Goal: Task Accomplishment & Management: Use online tool/utility

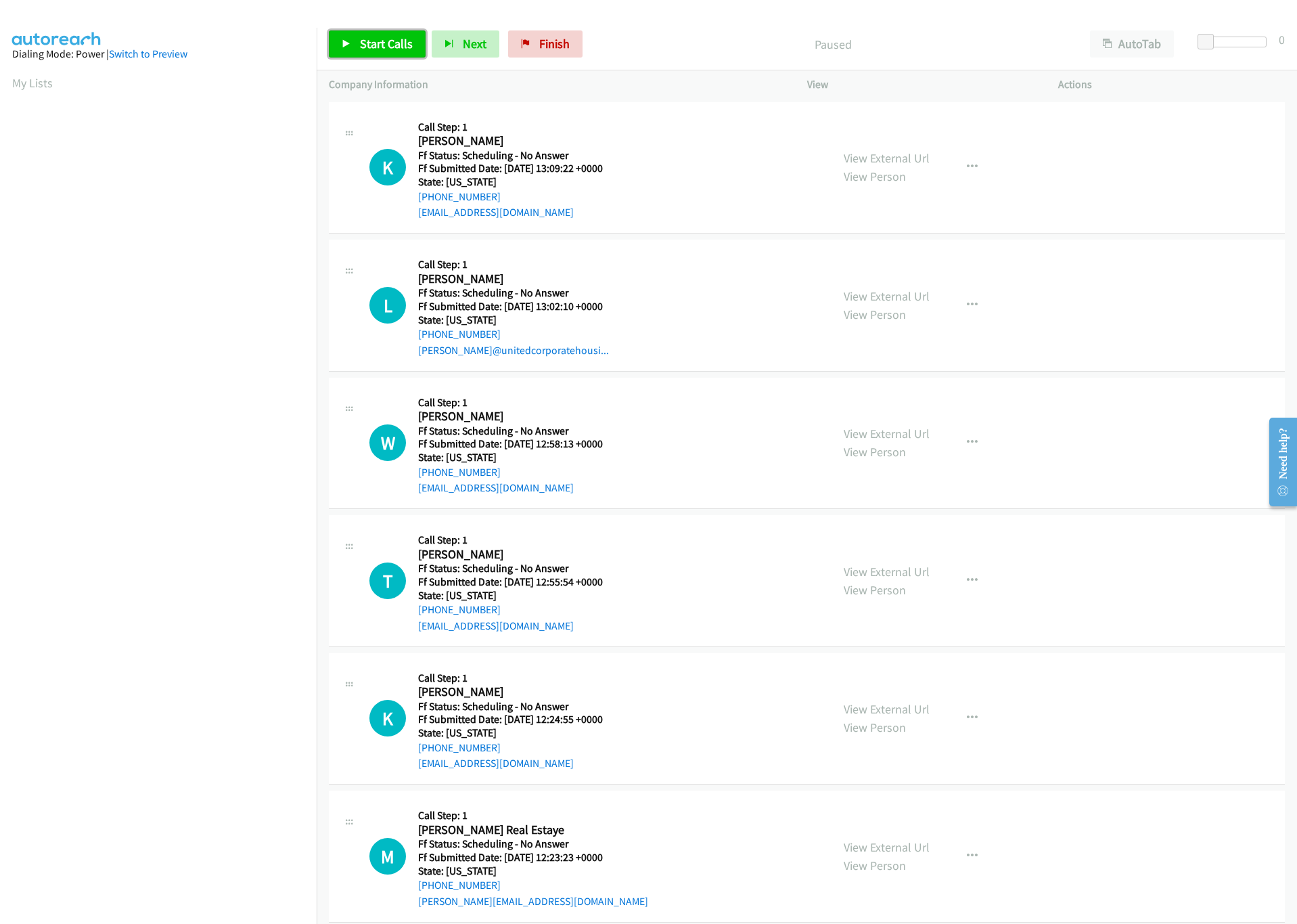
click at [406, 33] on link "Start Calls" at bounding box center [377, 43] width 97 height 27
drag, startPoint x: 1207, startPoint y: 40, endPoint x: 1263, endPoint y: 73, distance: 65.0
click at [1296, 42] on html "Start Calls Pause Next Finish Started AutoTab AutoTab 30 Company Information In…" at bounding box center [648, 32] width 1297 height 65
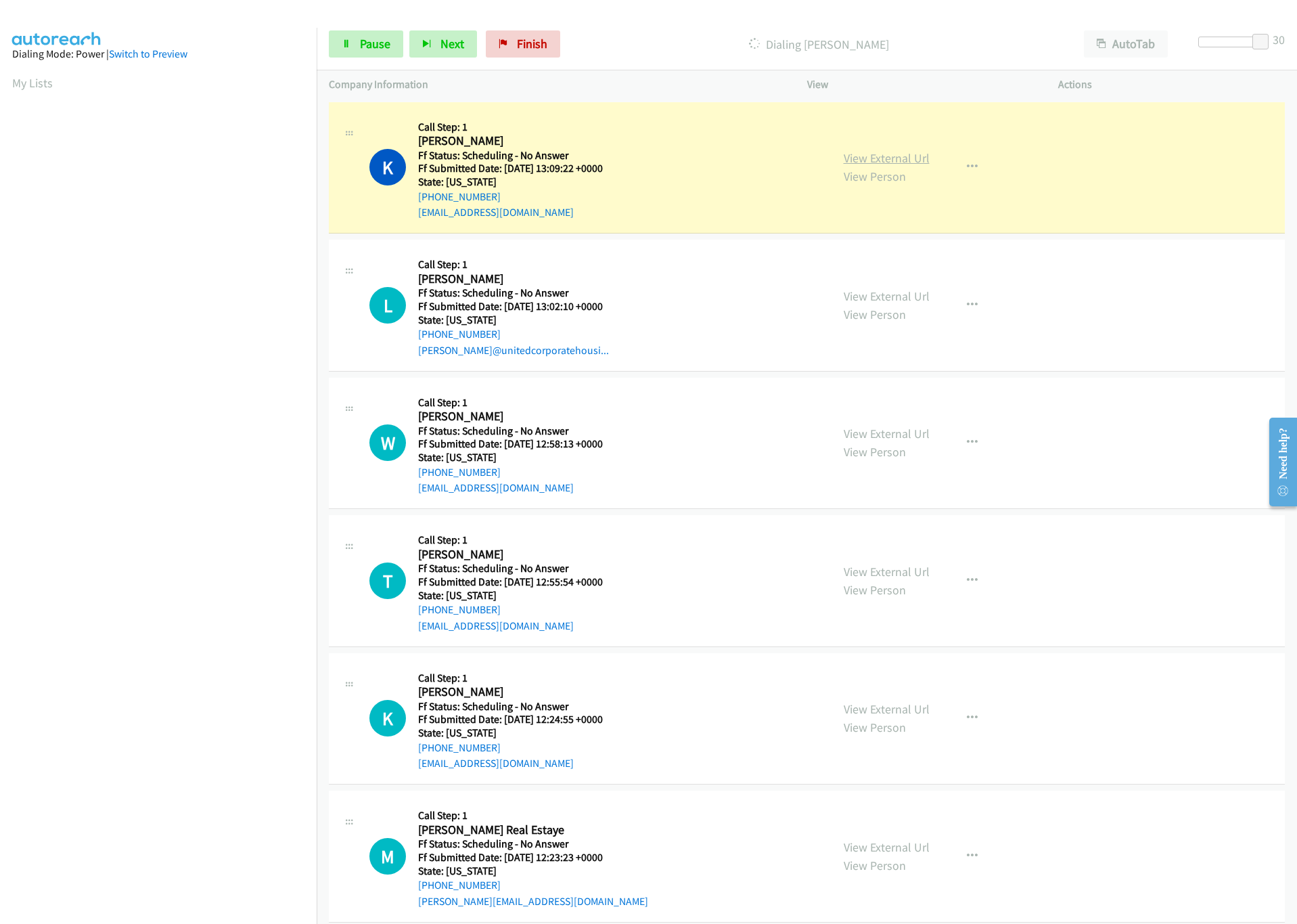
click at [863, 155] on link "View External Url" at bounding box center [887, 158] width 86 height 16
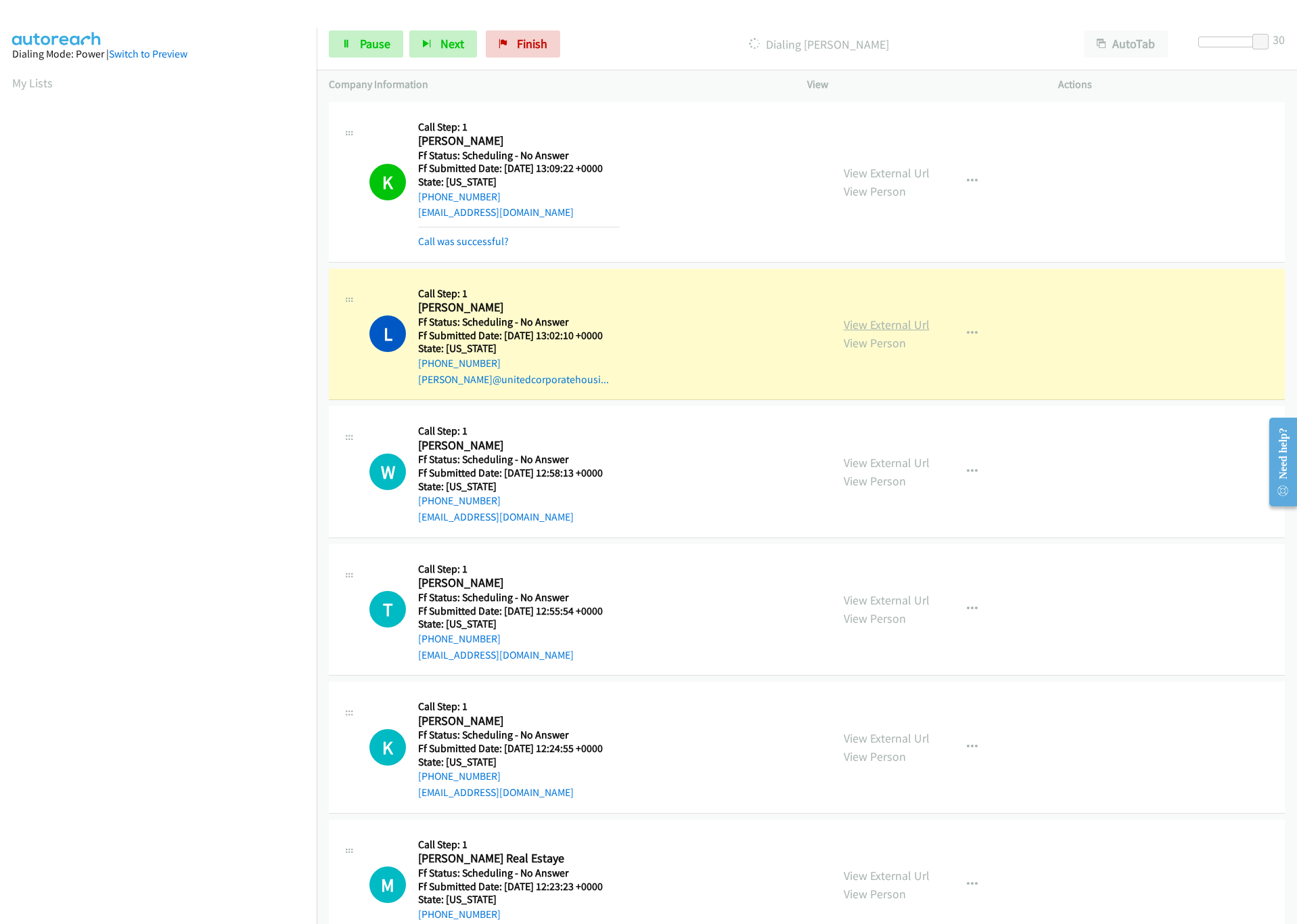
click at [893, 326] on link "View External Url" at bounding box center [887, 324] width 86 height 16
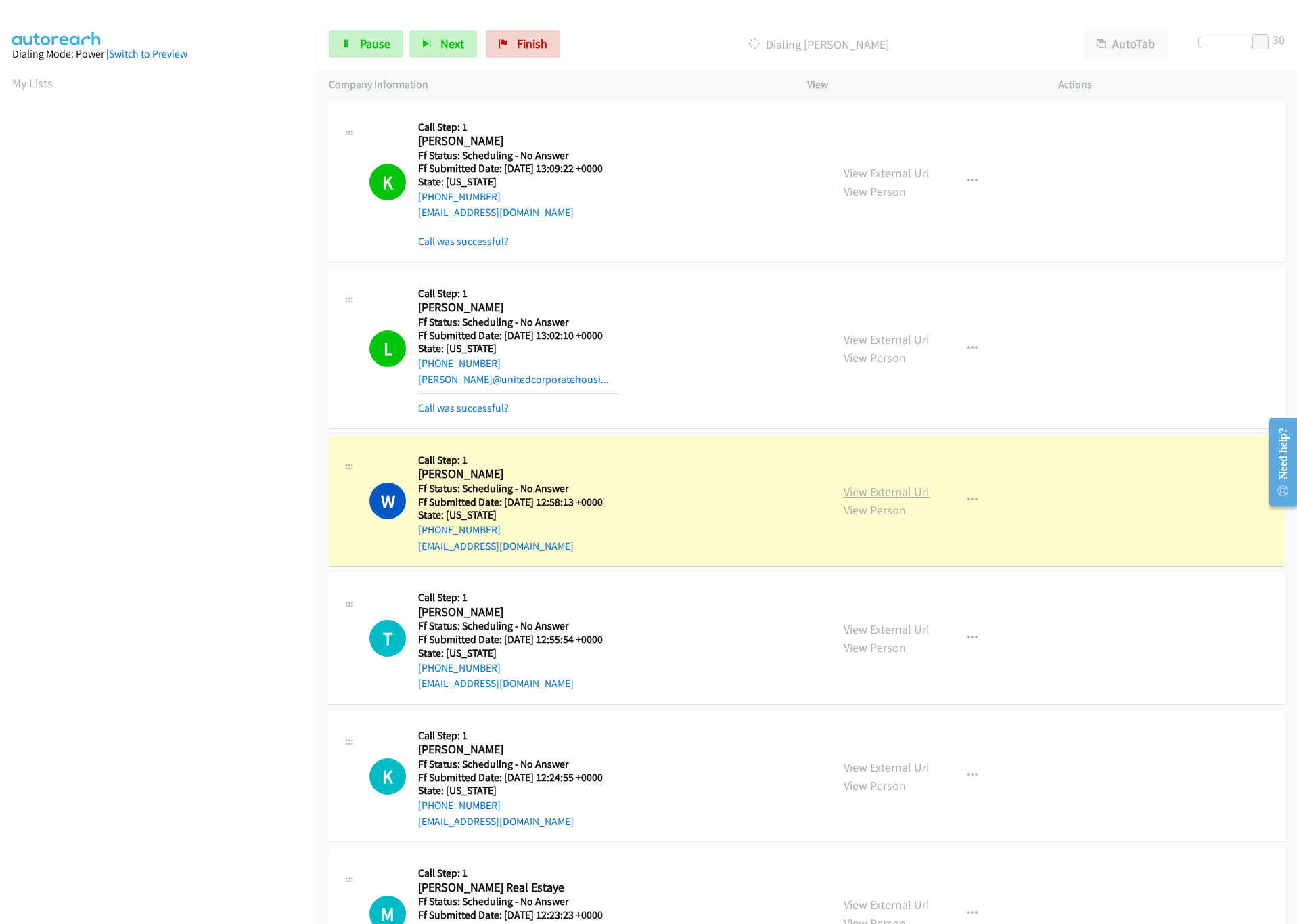
click at [879, 496] on link "View External Url" at bounding box center [887, 491] width 86 height 16
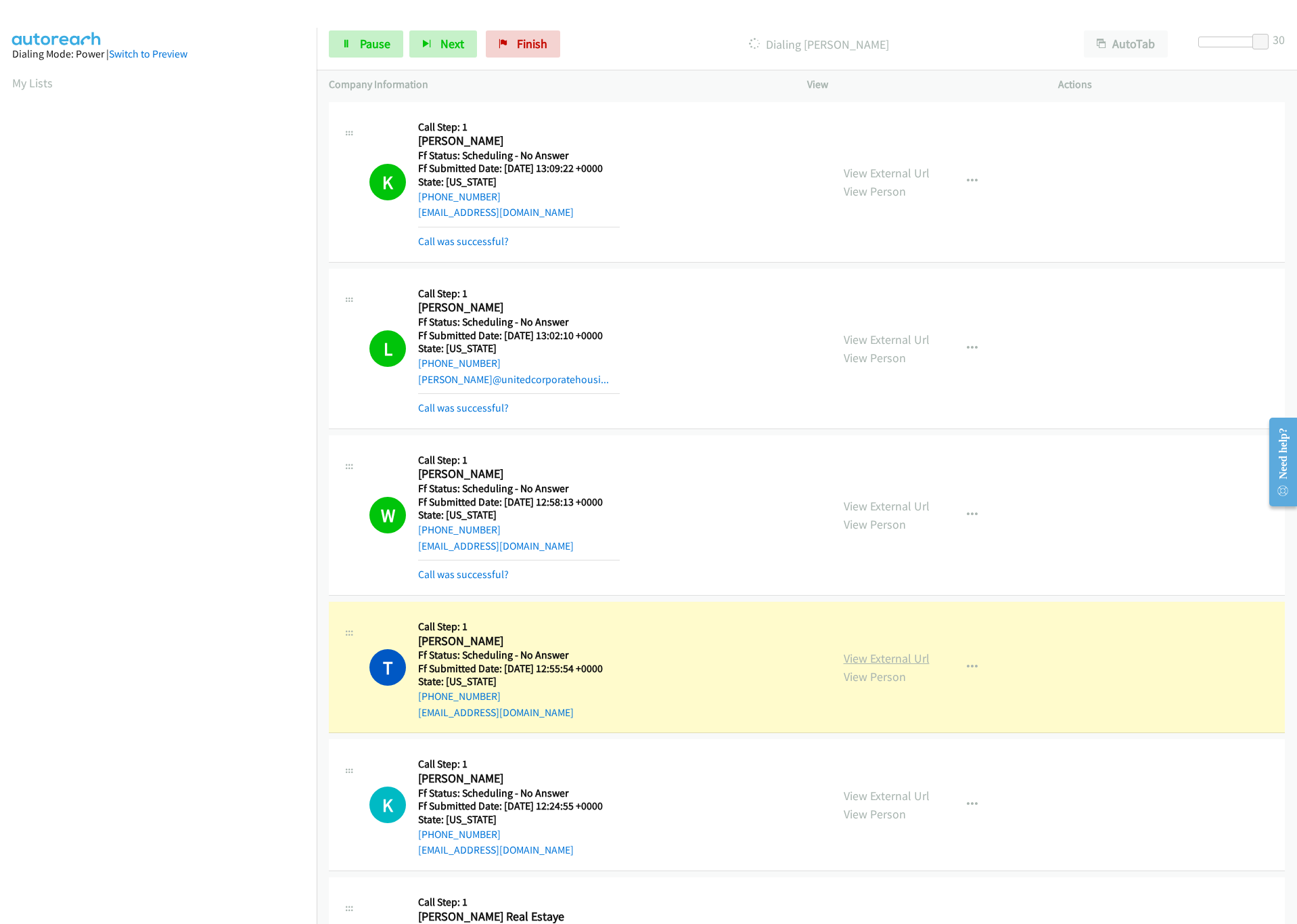
click at [894, 660] on link "View External Url" at bounding box center [887, 658] width 86 height 16
click at [376, 52] on link "Pause" at bounding box center [366, 43] width 74 height 27
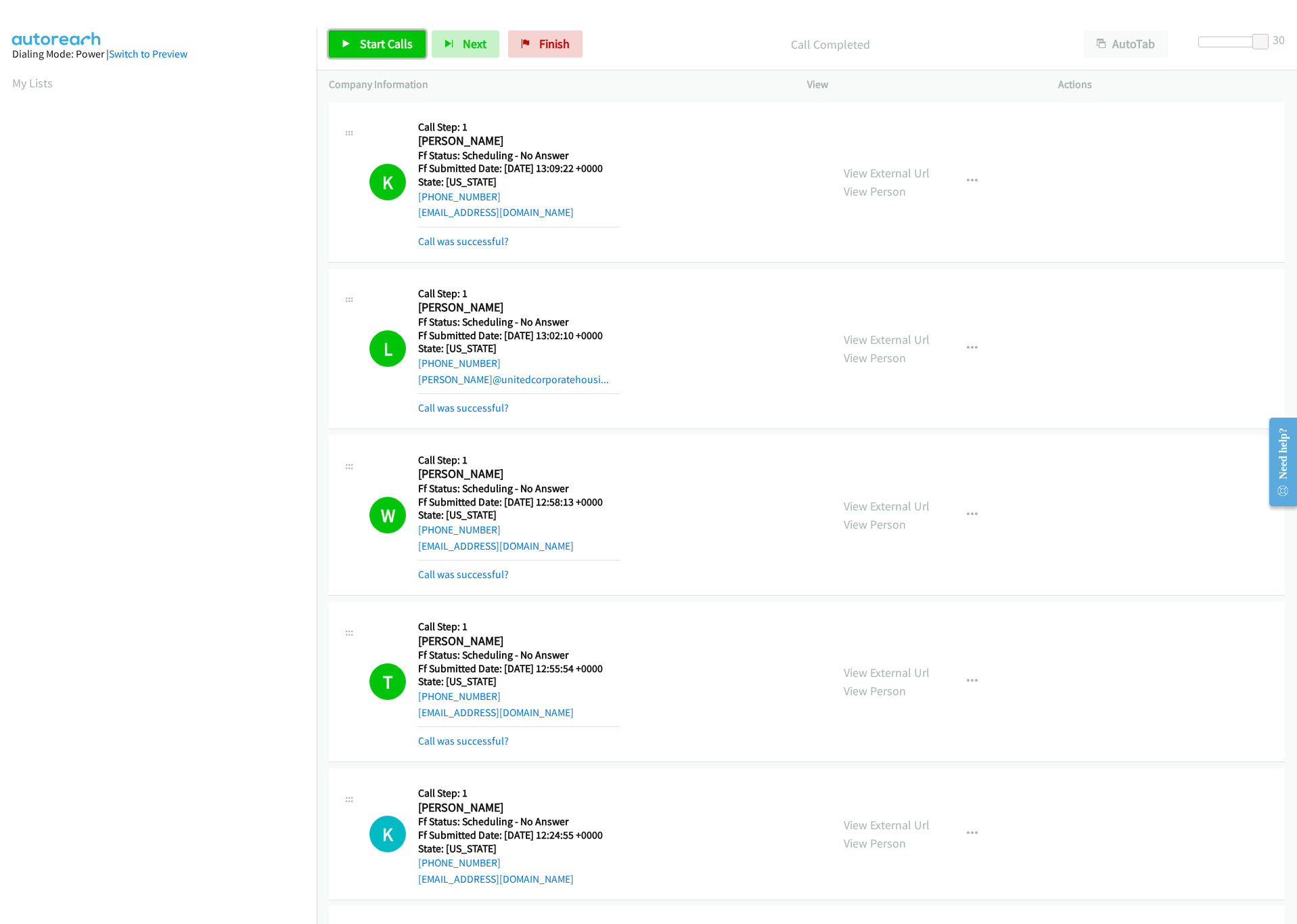
click at [383, 34] on link "Start Calls" at bounding box center [377, 43] width 97 height 27
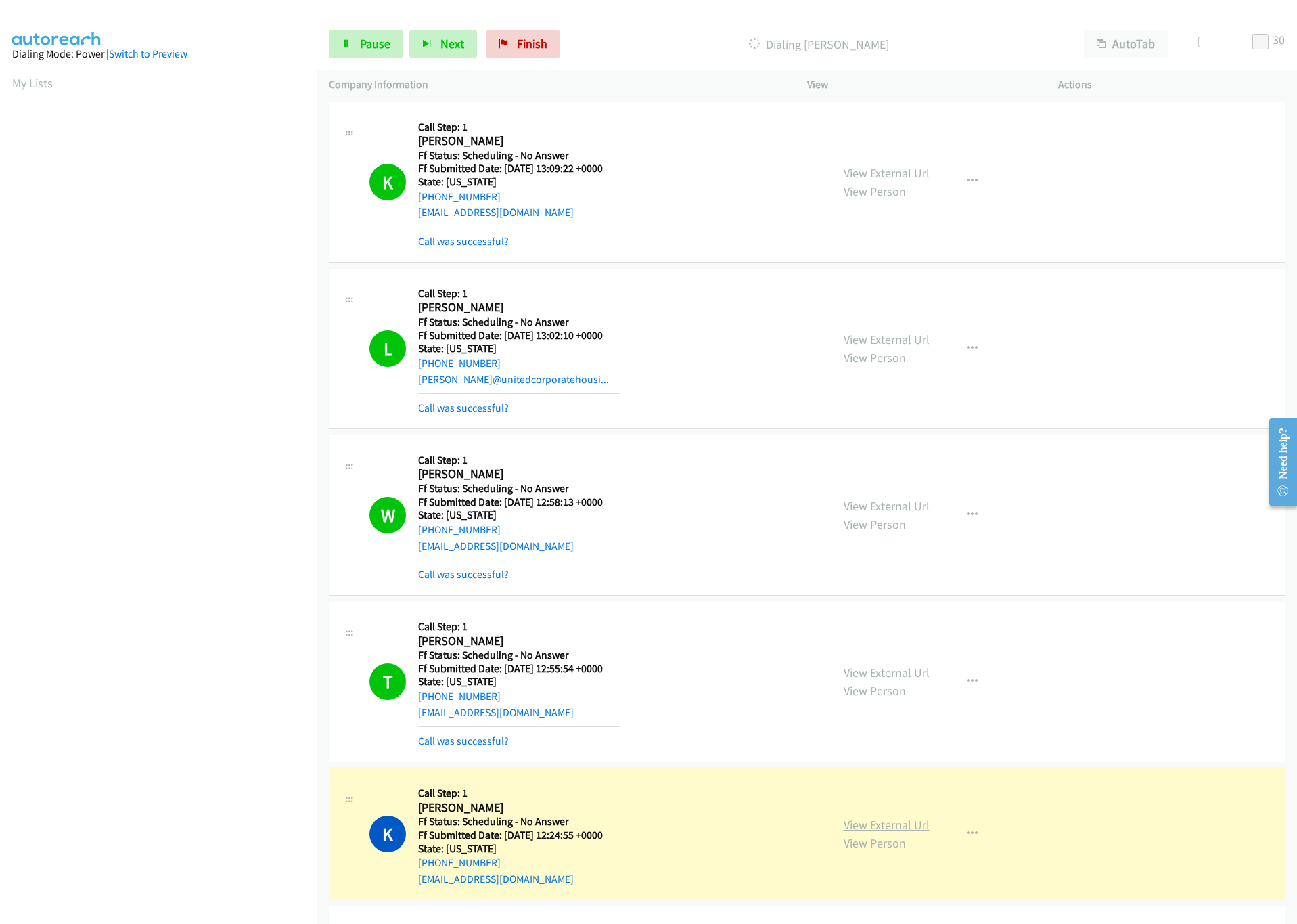
click at [855, 818] on link "View External Url" at bounding box center [887, 824] width 86 height 16
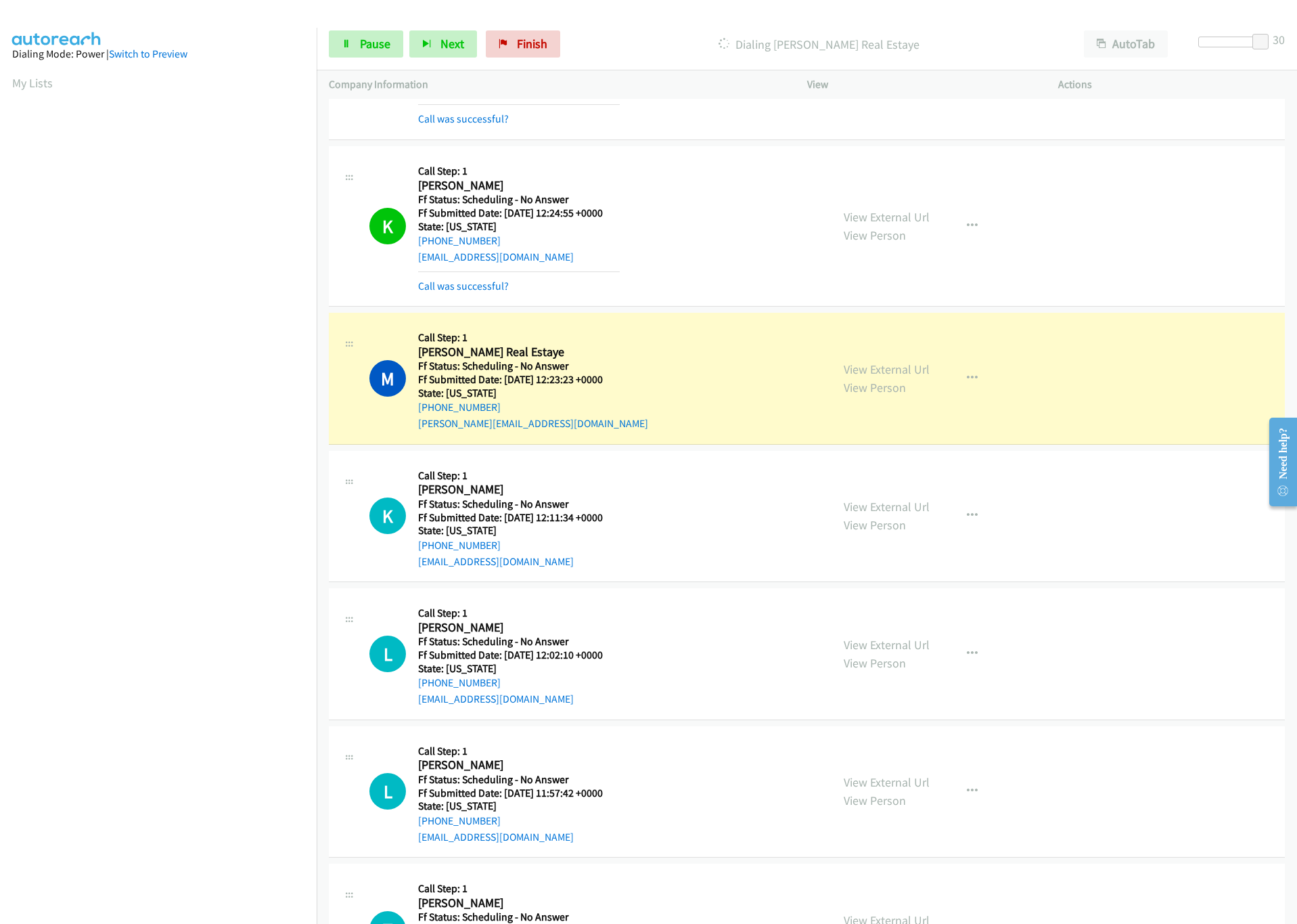
scroll to position [297, 0]
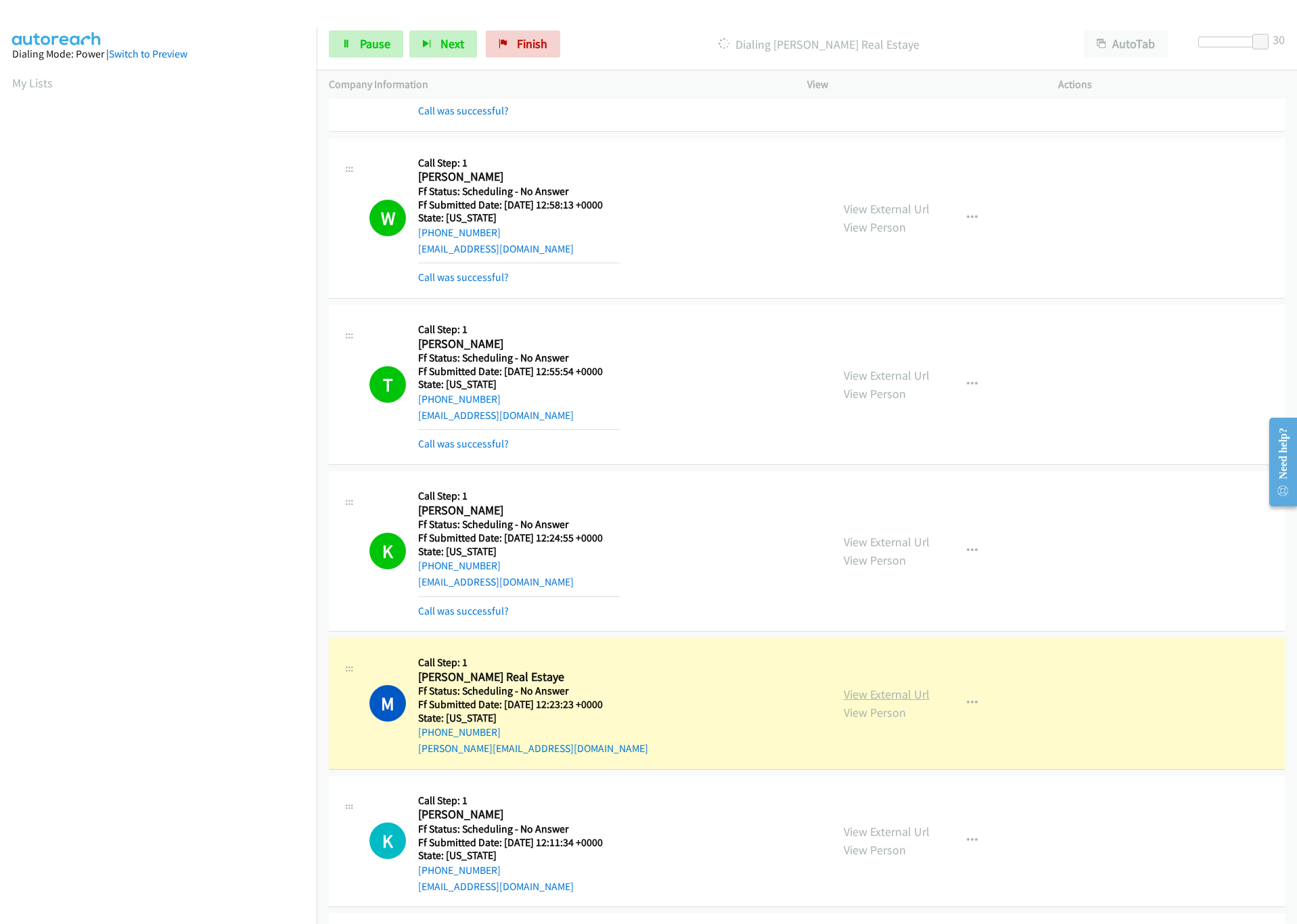
click at [887, 702] on link "View External Url" at bounding box center [887, 694] width 86 height 16
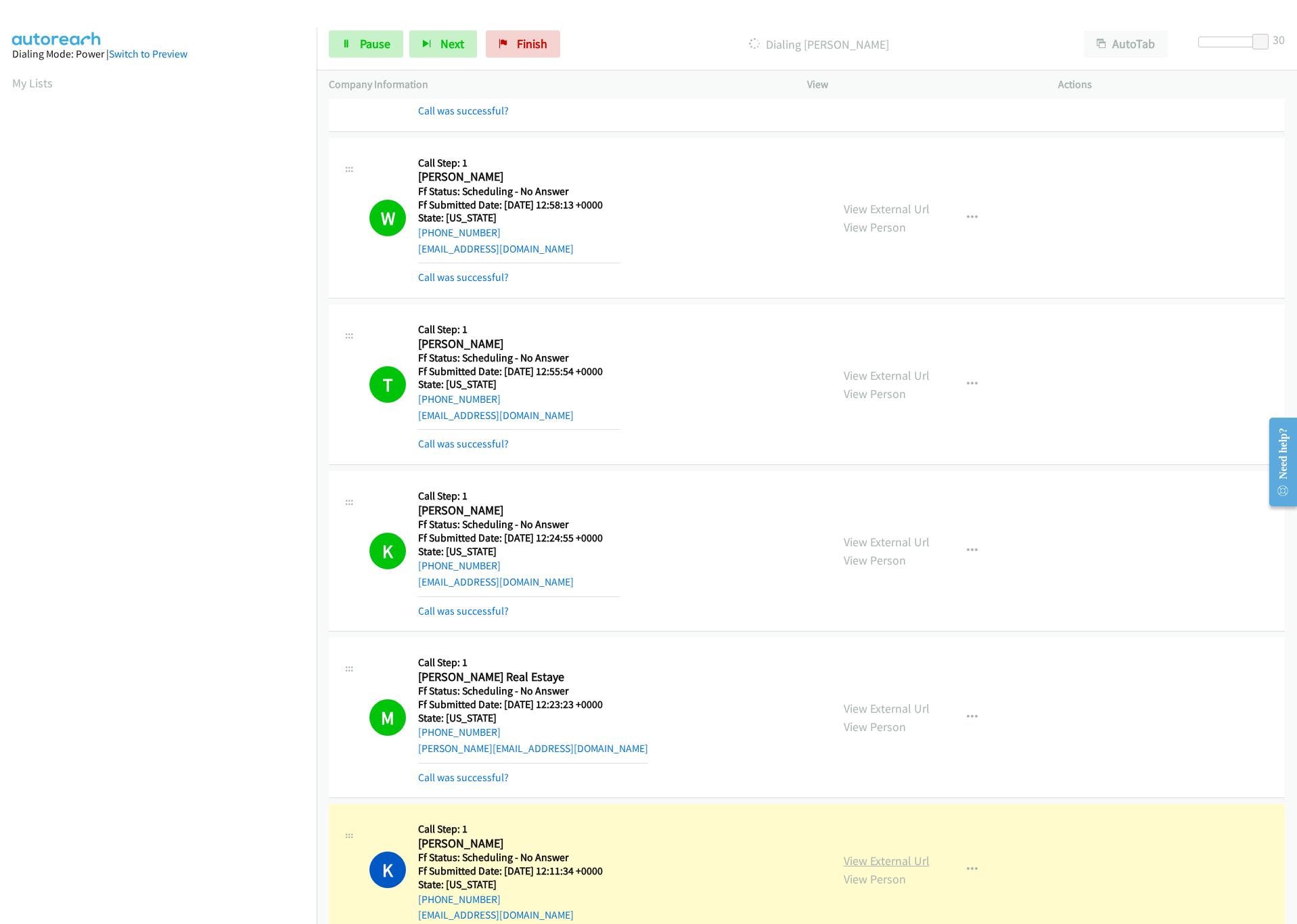
click at [905, 865] on link "View External Url" at bounding box center [887, 860] width 86 height 16
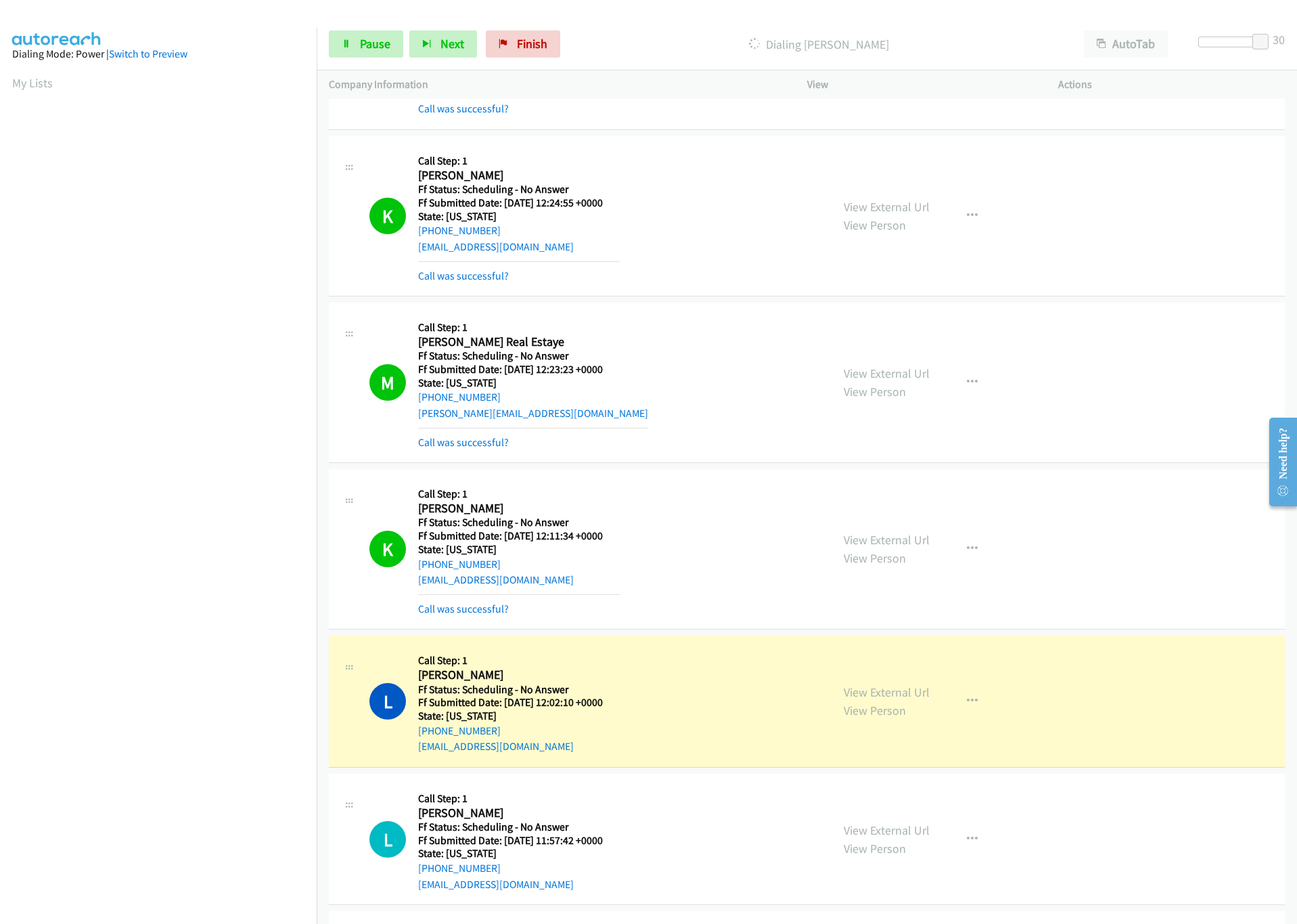
scroll to position [906, 0]
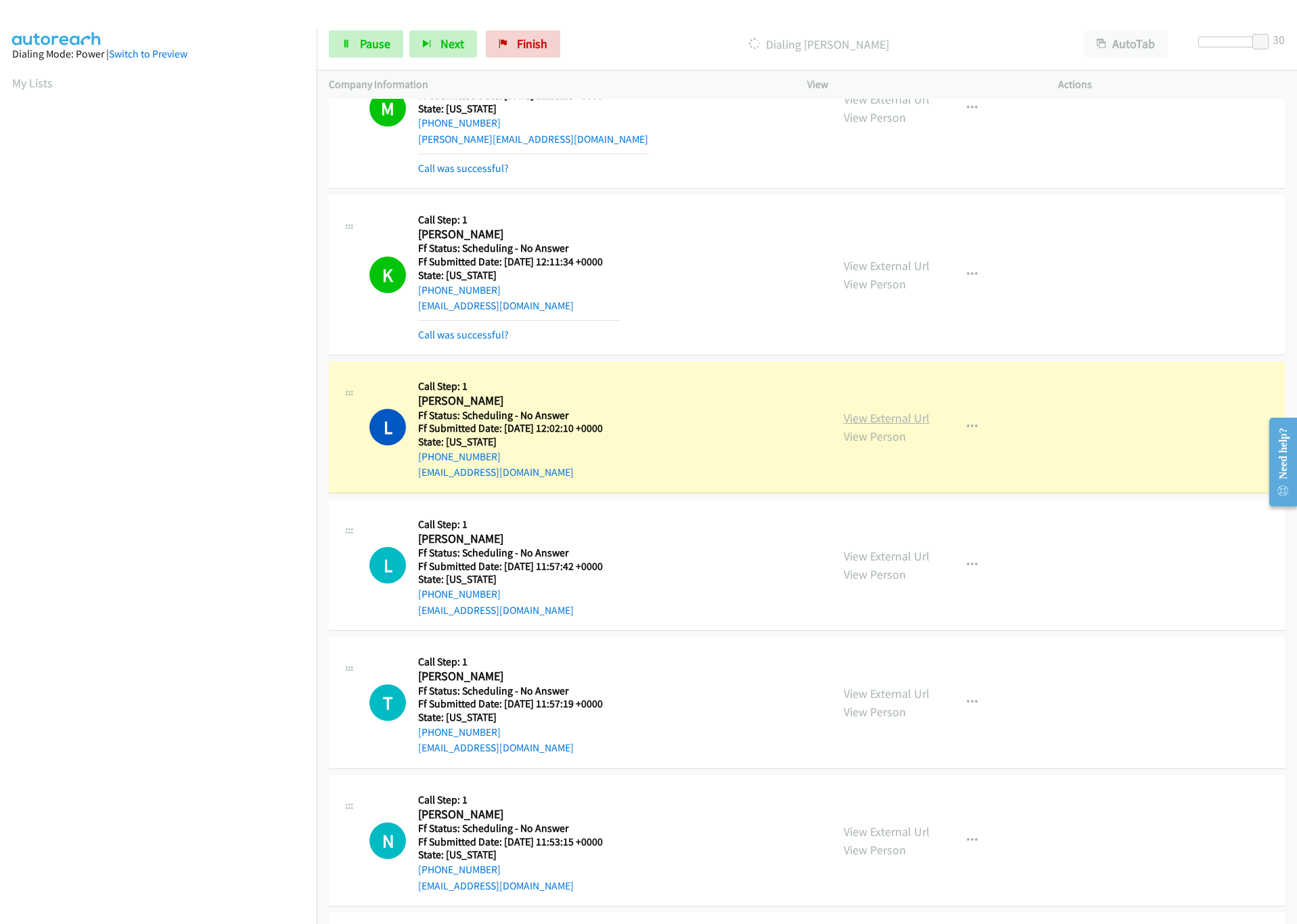
click at [881, 418] on link "View External Url" at bounding box center [887, 418] width 86 height 16
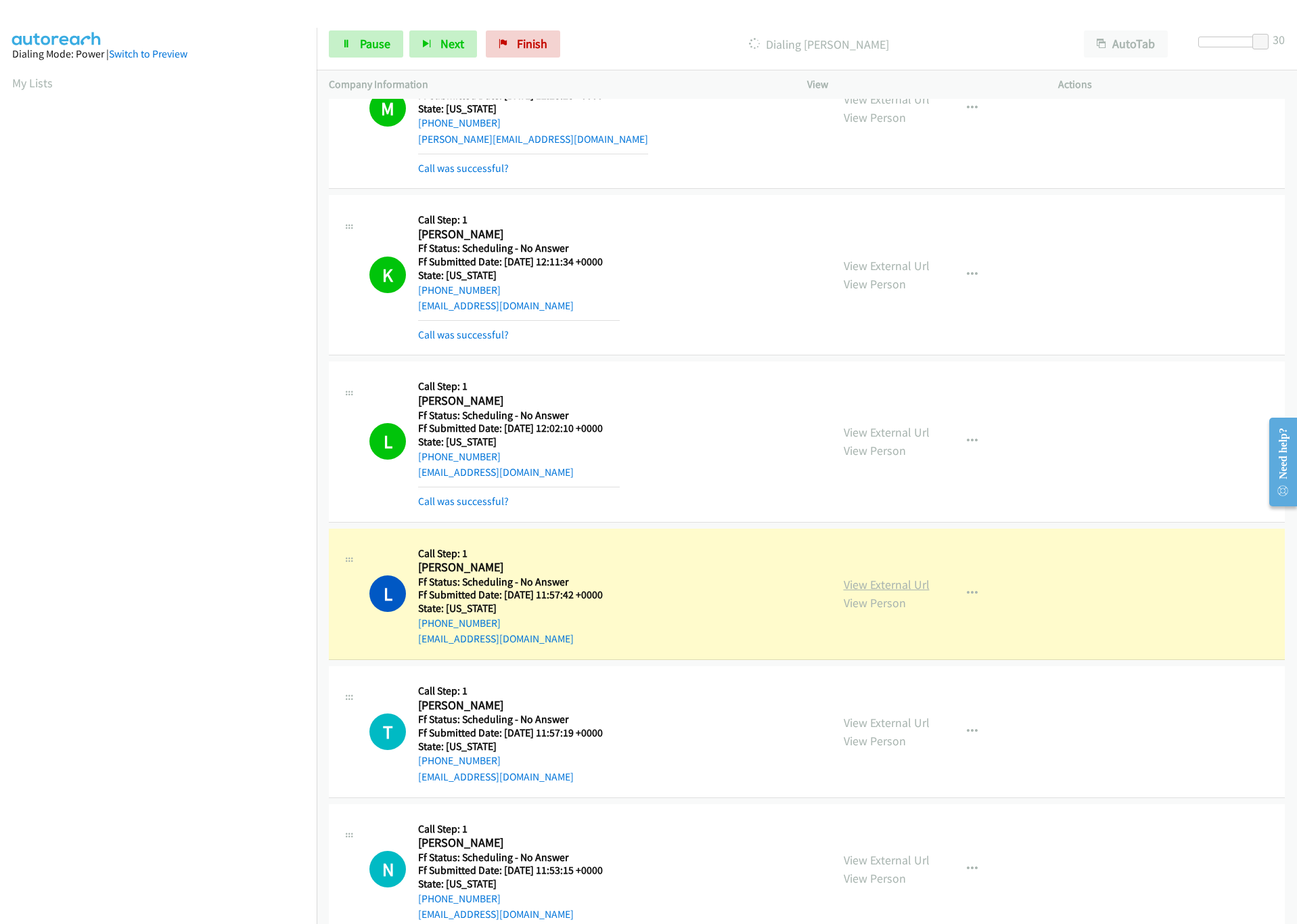
click at [881, 584] on link "View External Url" at bounding box center [887, 584] width 86 height 16
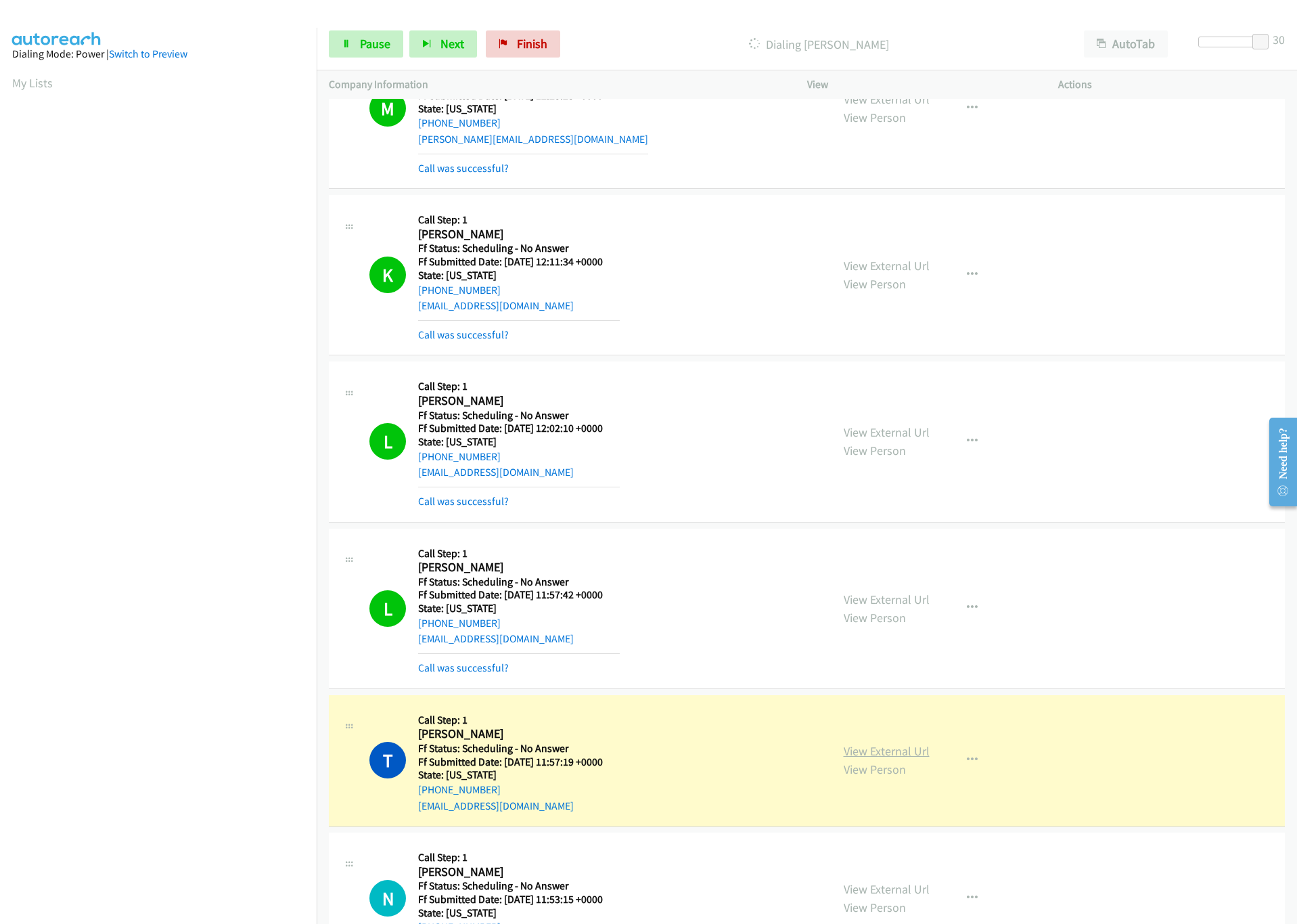
click at [876, 759] on link "View External Url" at bounding box center [887, 751] width 86 height 16
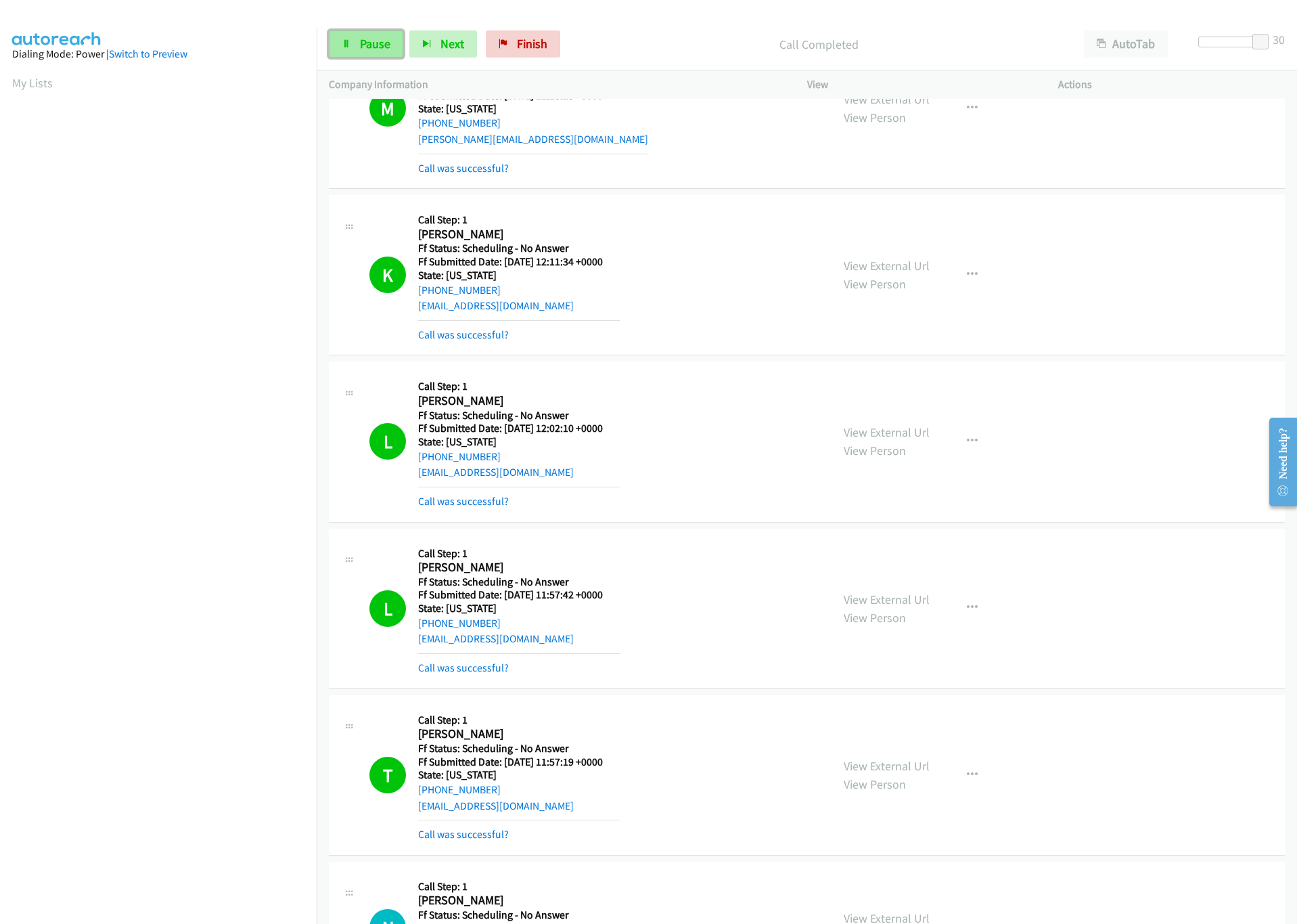
click at [371, 40] on span "Pause" at bounding box center [375, 44] width 30 height 16
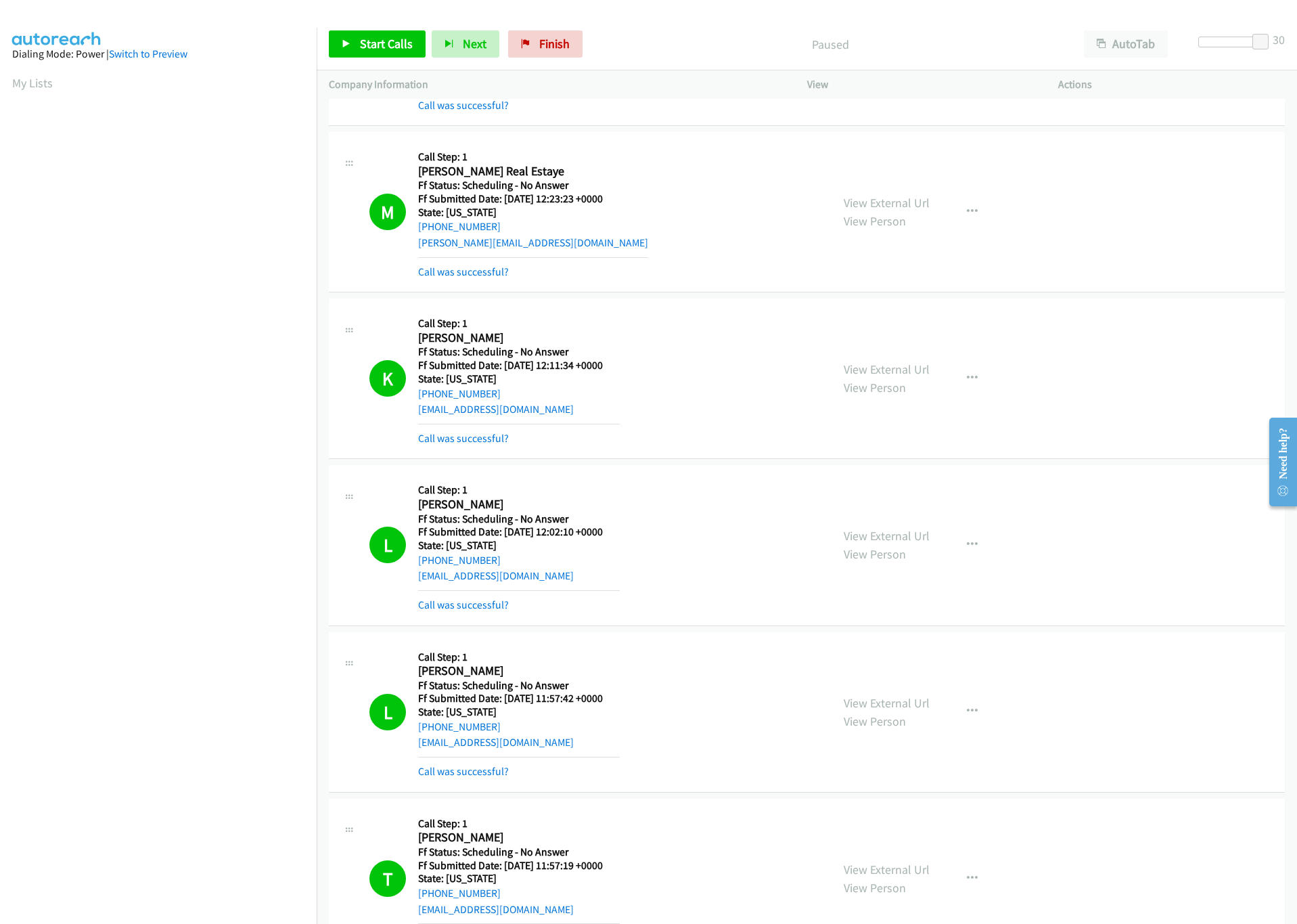
scroll to position [703, 0]
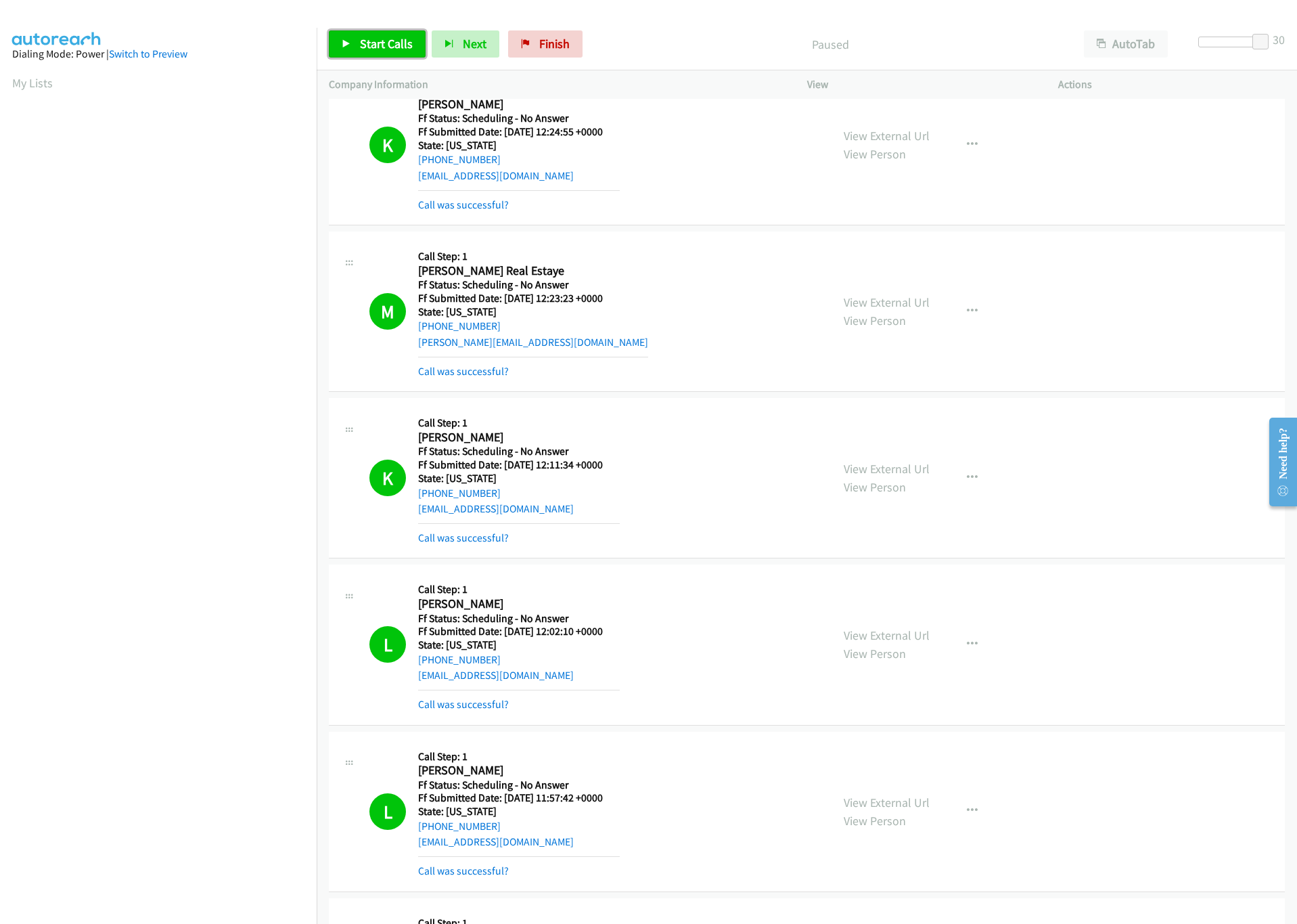
click at [384, 47] on span "Start Calls" at bounding box center [386, 44] width 53 height 16
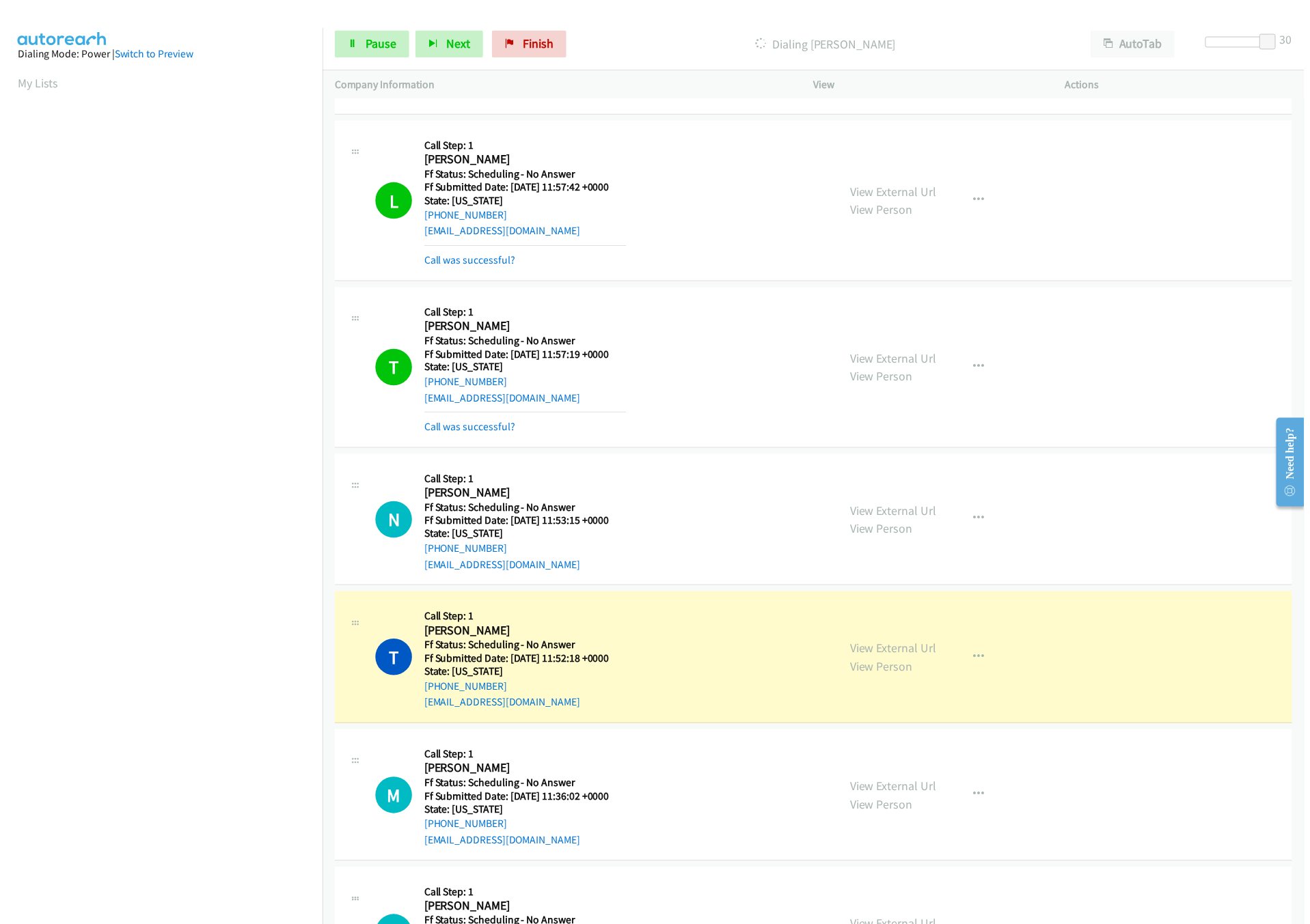
scroll to position [1427, 0]
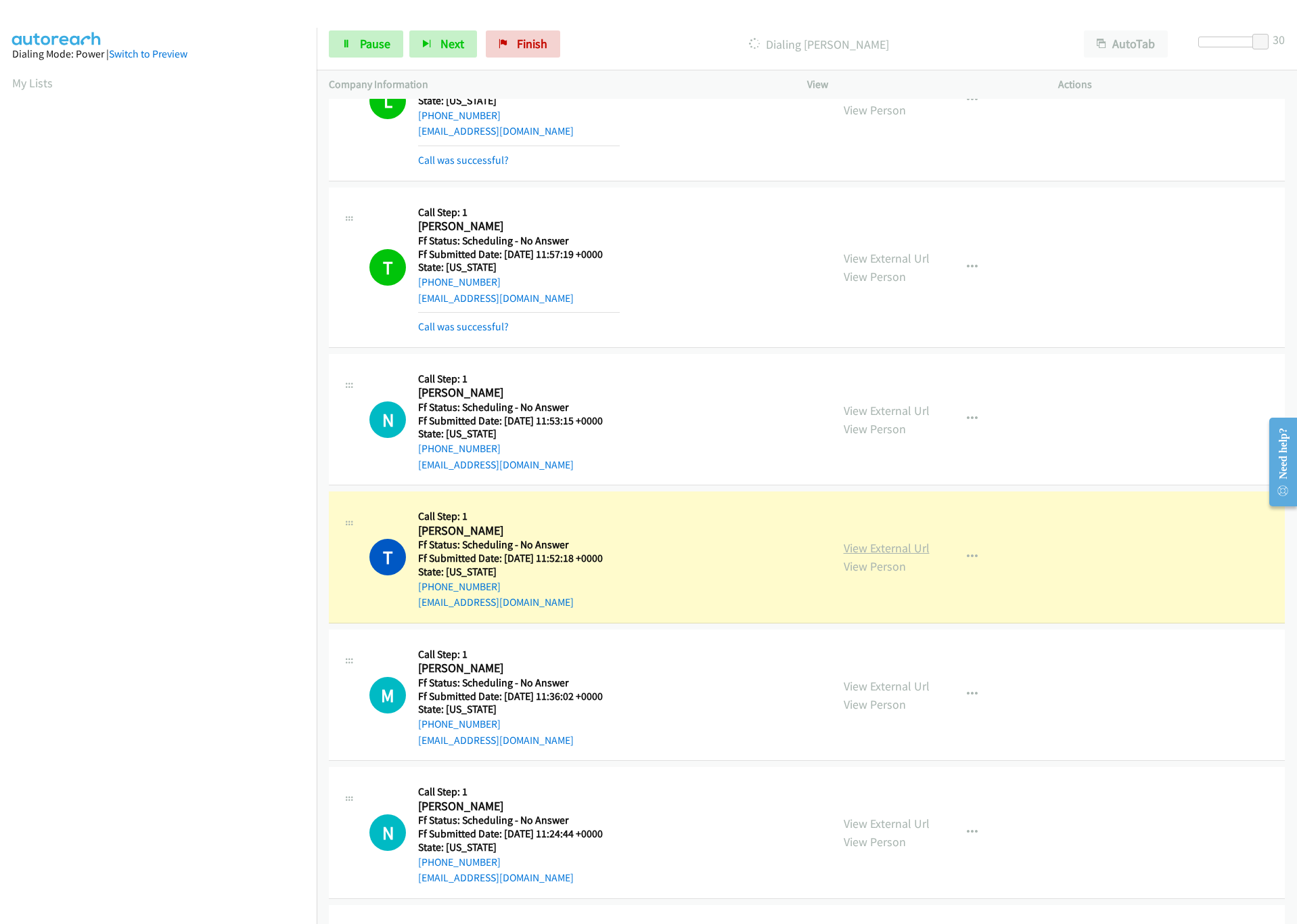
click at [869, 555] on link "View External Url" at bounding box center [887, 547] width 86 height 16
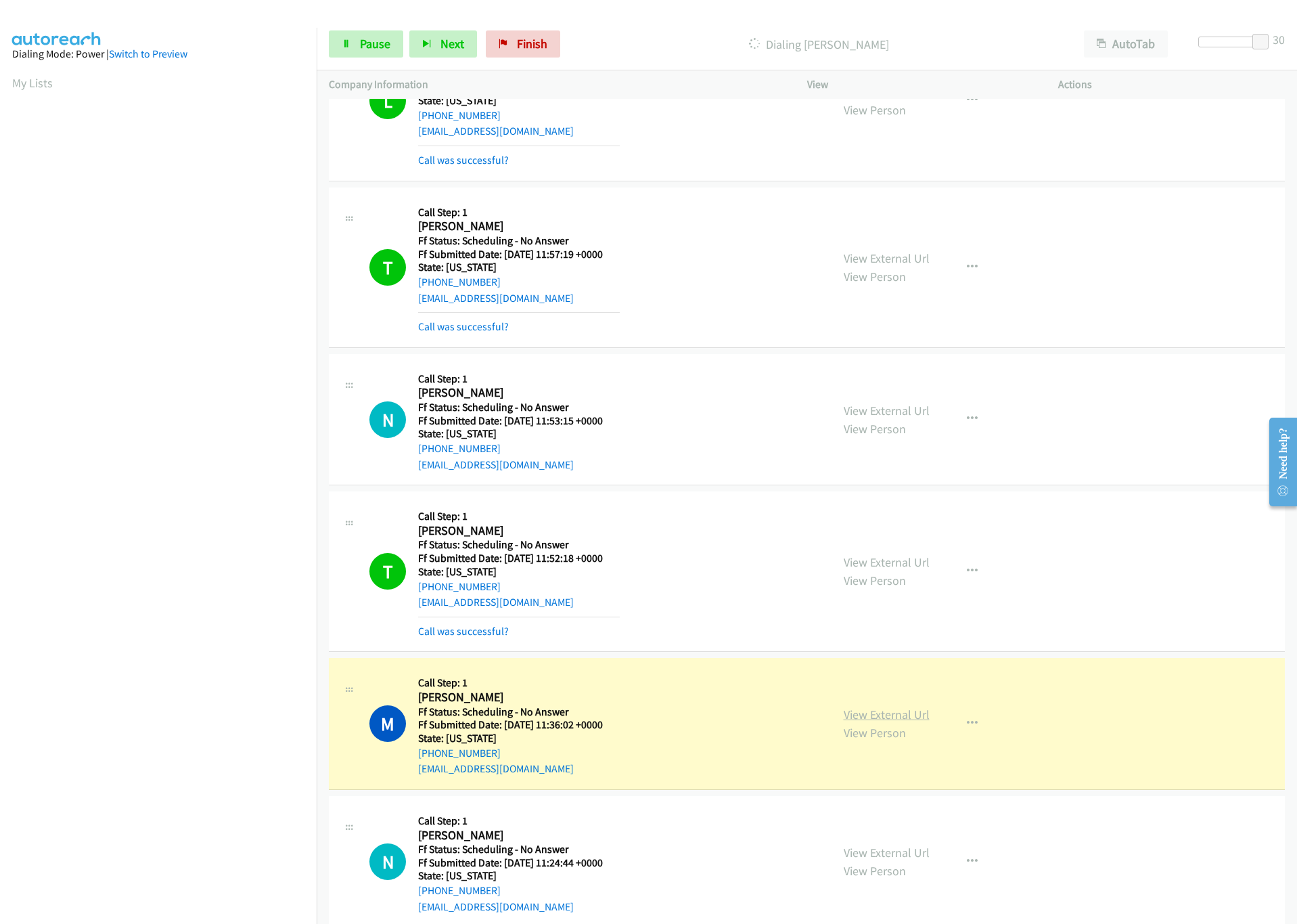
click at [895, 722] on link "View External Url" at bounding box center [887, 715] width 86 height 16
click at [907, 719] on link "View External Url" at bounding box center [887, 715] width 86 height 16
drag, startPoint x: 542, startPoint y: 776, endPoint x: 416, endPoint y: 784, distance: 126.3
click at [416, 777] on div "M Callback Scheduled Call Step: 1 [PERSON_NAME] America/New_York Ff Status: Sch…" at bounding box center [595, 723] width 450 height 107
copy link "[EMAIL_ADDRESS][DOMAIN_NAME]"
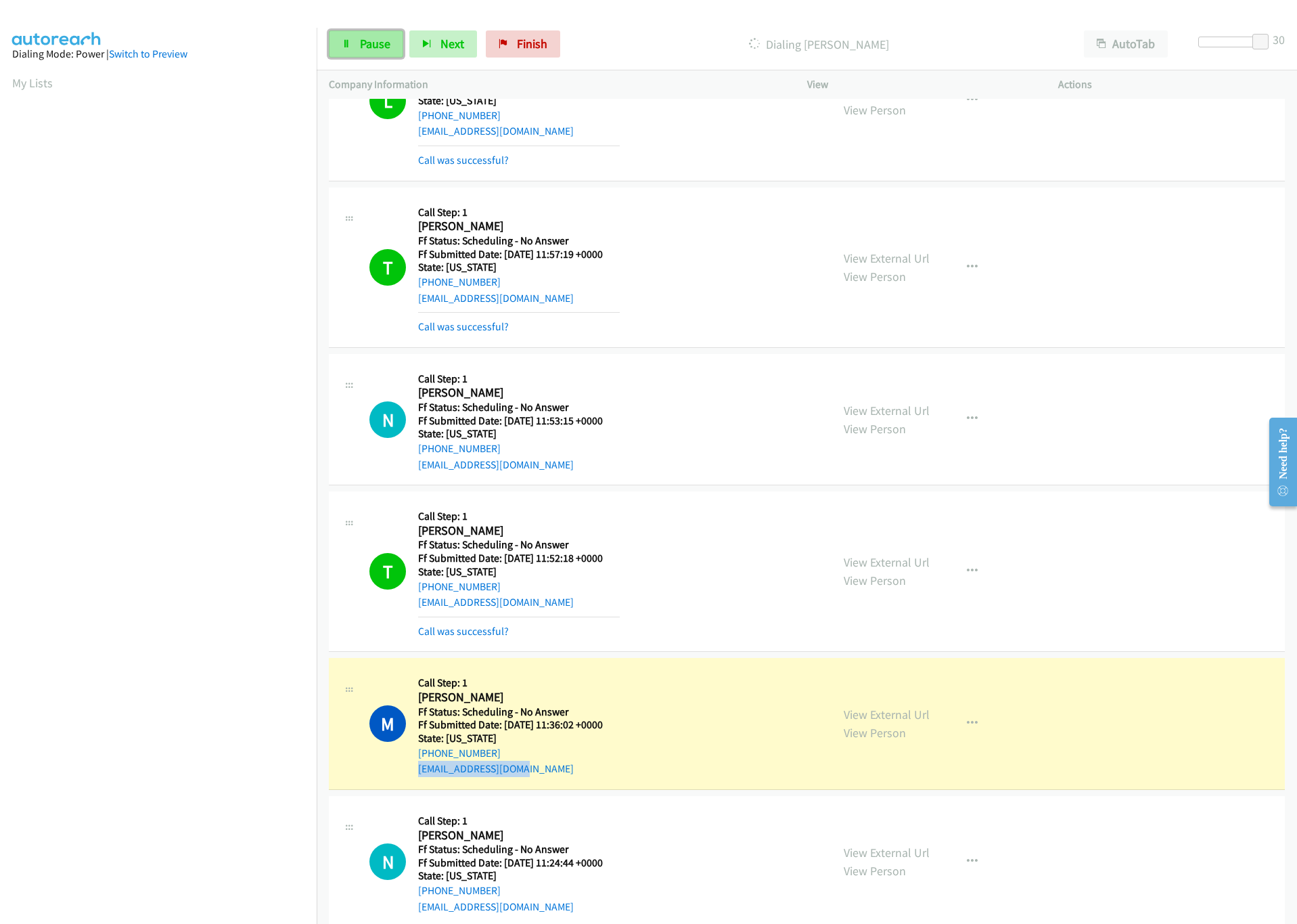
click at [366, 36] on span "Pause" at bounding box center [375, 44] width 30 height 16
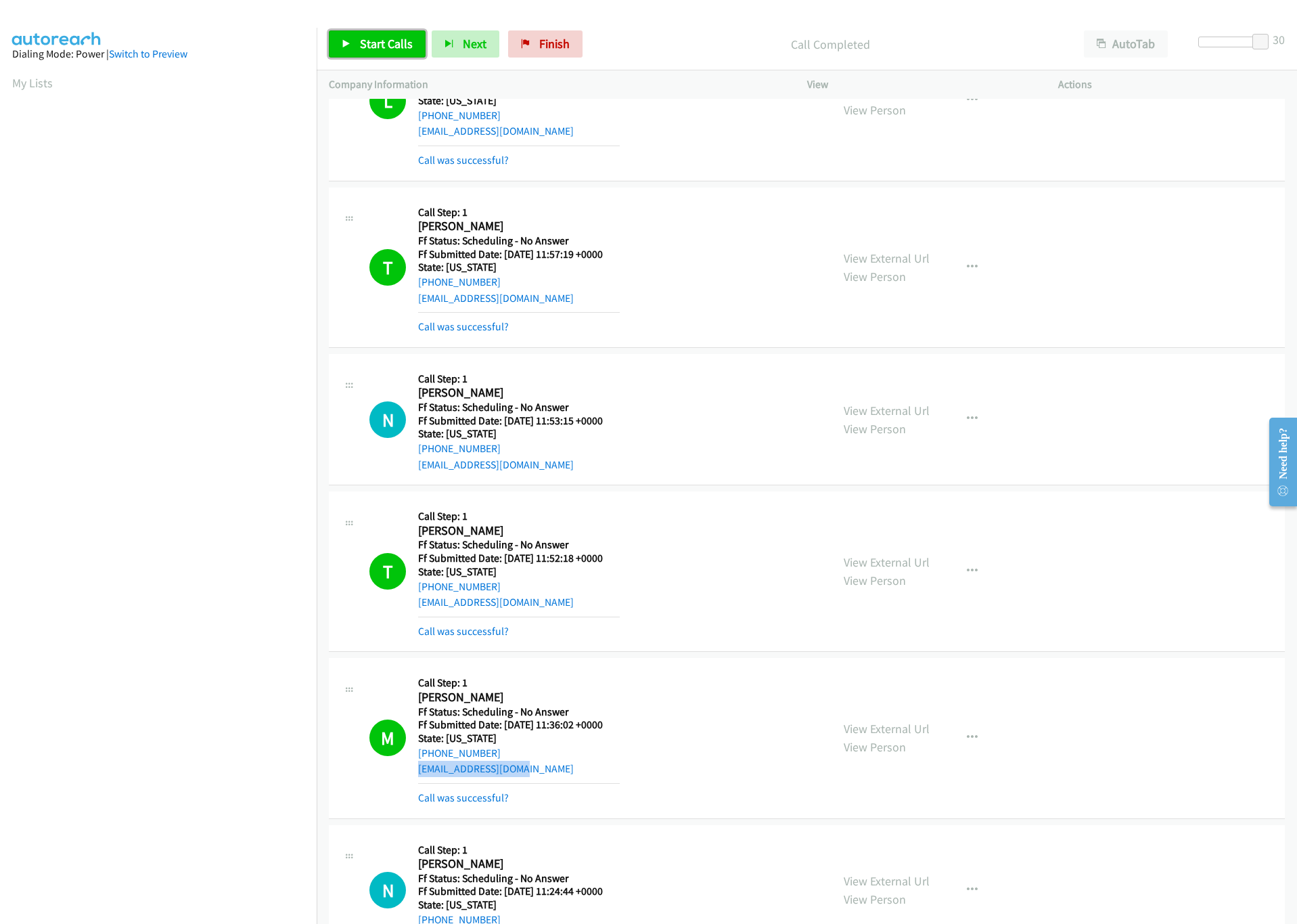
click at [398, 41] on span "Start Calls" at bounding box center [386, 44] width 53 height 16
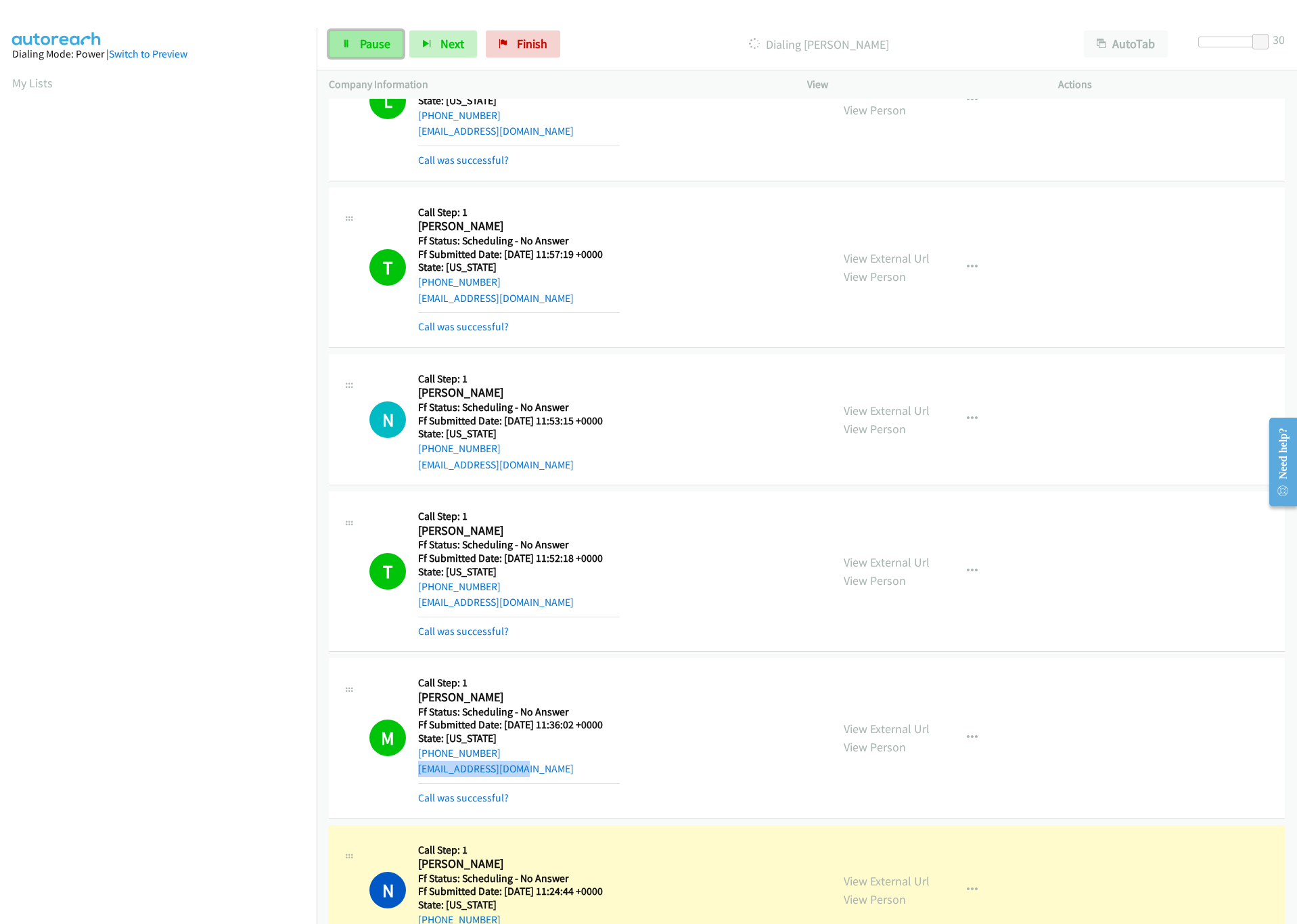
click at [357, 42] on link "Pause" at bounding box center [366, 43] width 74 height 27
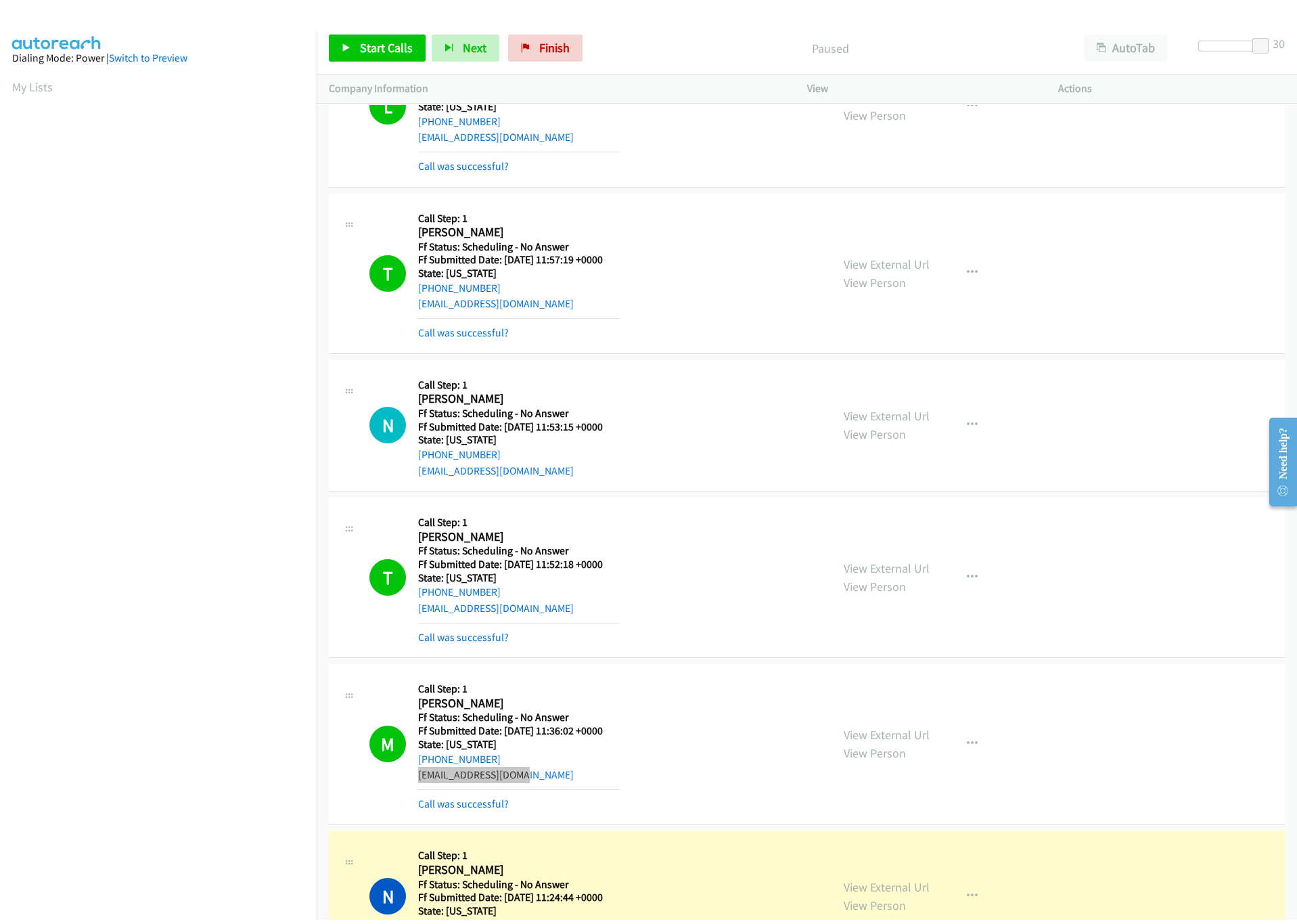
scroll to position [1616, 0]
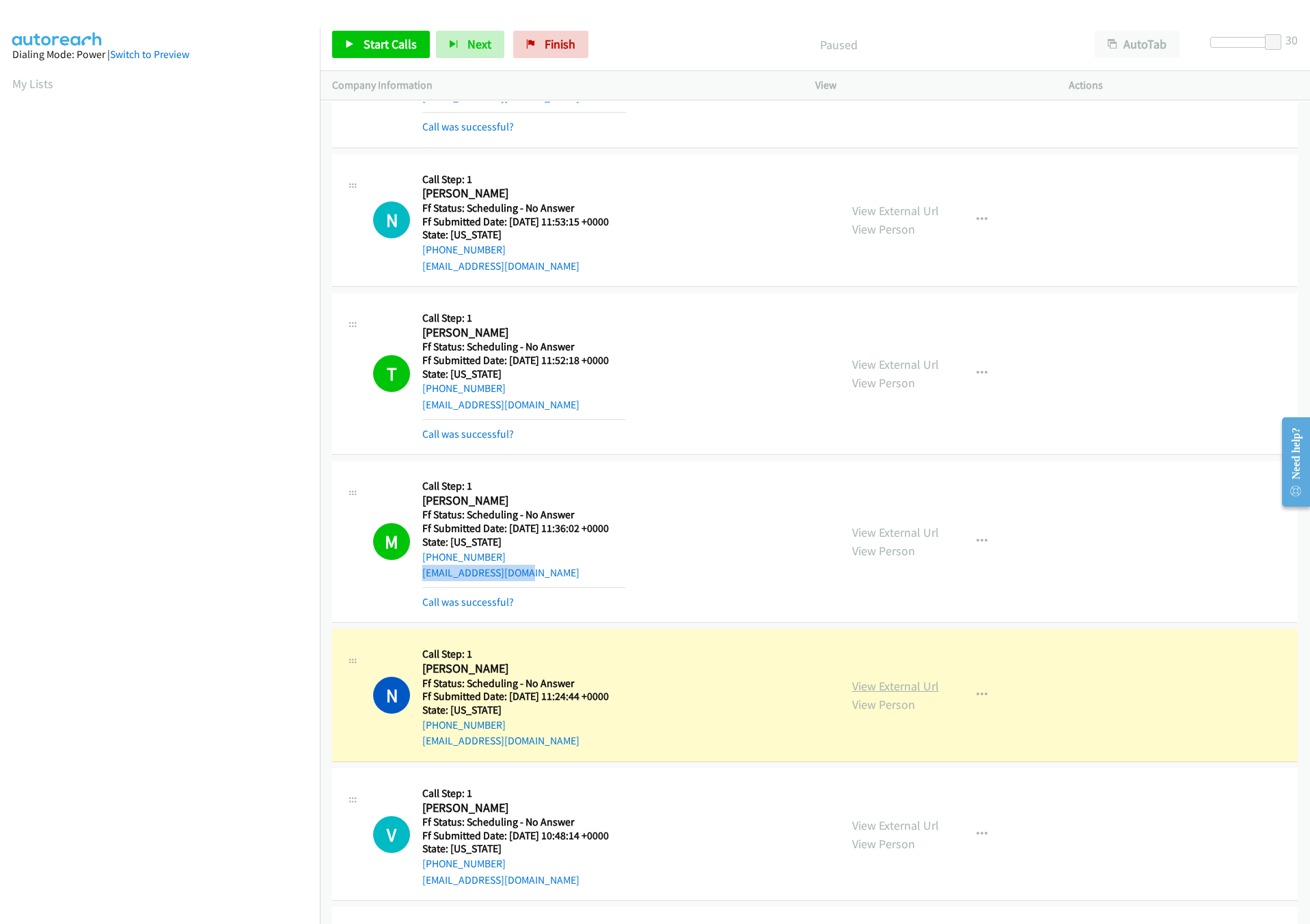
click at [913, 694] on link "View External Url" at bounding box center [896, 686] width 87 height 16
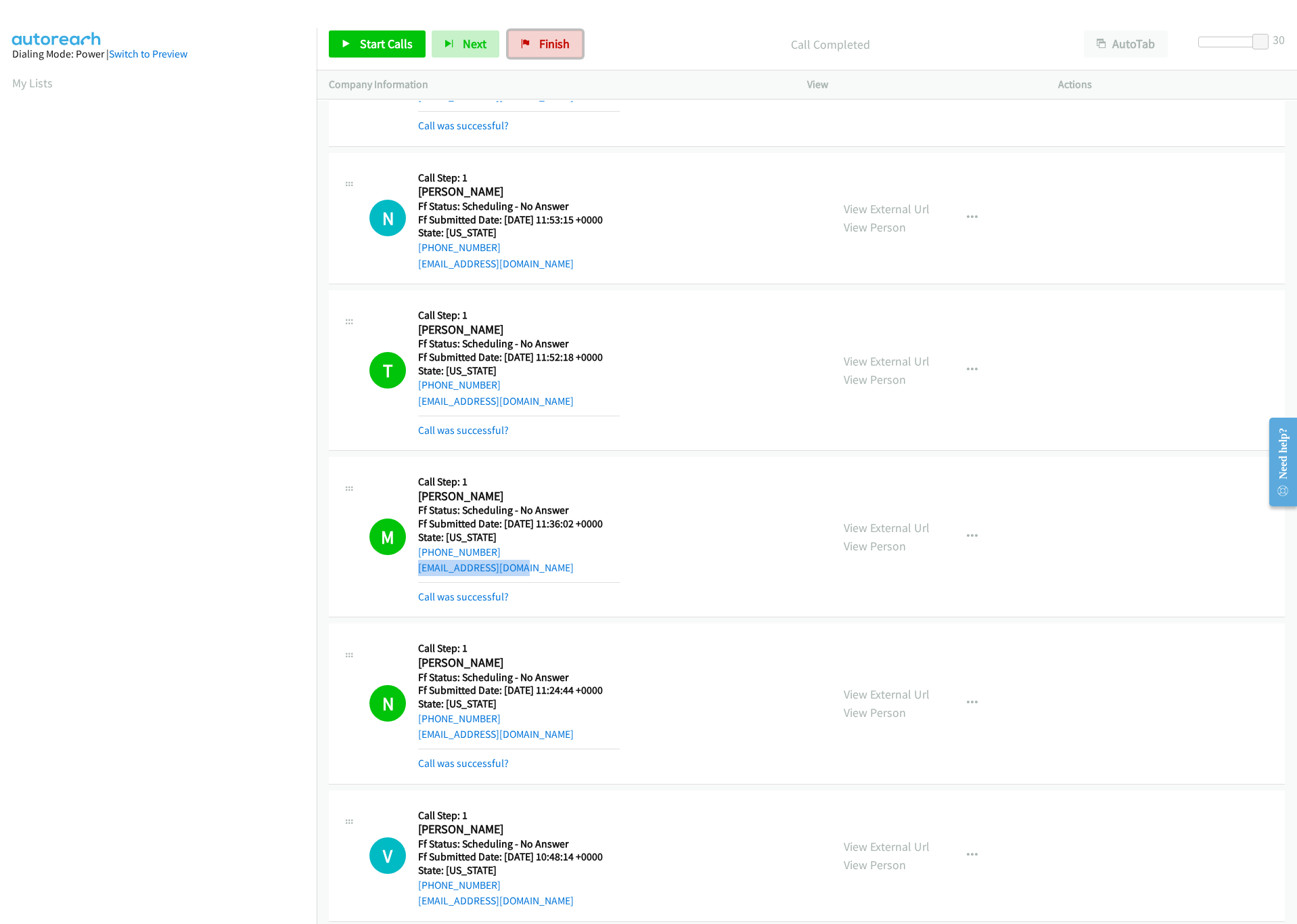
click at [556, 40] on span "Finish" at bounding box center [554, 44] width 30 height 16
